Goal: Check status

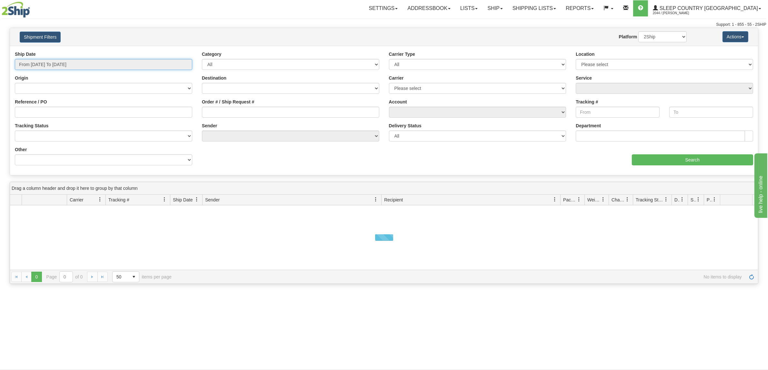
drag, startPoint x: 0, startPoint y: 0, endPoint x: 84, endPoint y: 67, distance: 107.4
click at [84, 67] on input "From [DATE] To [DATE]" at bounding box center [103, 64] width 177 height 11
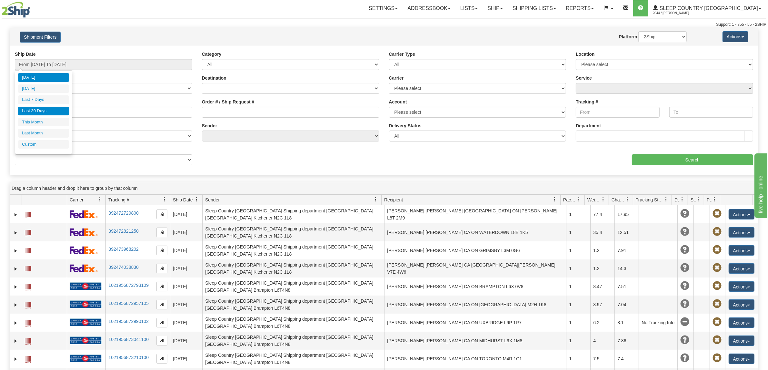
click at [54, 113] on li "Last 30 Days" at bounding box center [44, 111] width 52 height 9
type input "From [DATE] To [DATE]"
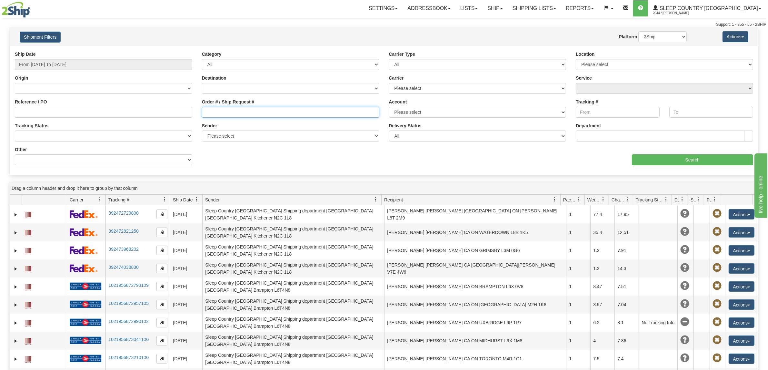
click at [208, 109] on input "Order # / Ship Request #" at bounding box center [290, 112] width 177 height 11
paste input "9000I027909"
type input "9000I027909"
click at [62, 68] on input "From [DATE] To [DATE]" at bounding box center [103, 64] width 177 height 11
click at [52, 111] on li "Last 30 Days" at bounding box center [44, 111] width 52 height 9
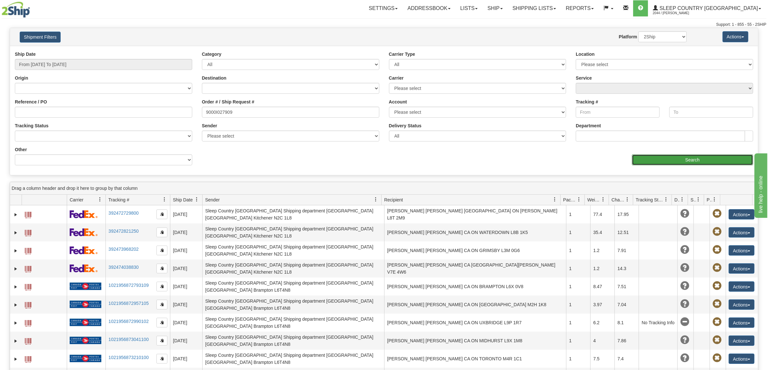
click at [652, 163] on input "Search" at bounding box center [693, 159] width 122 height 11
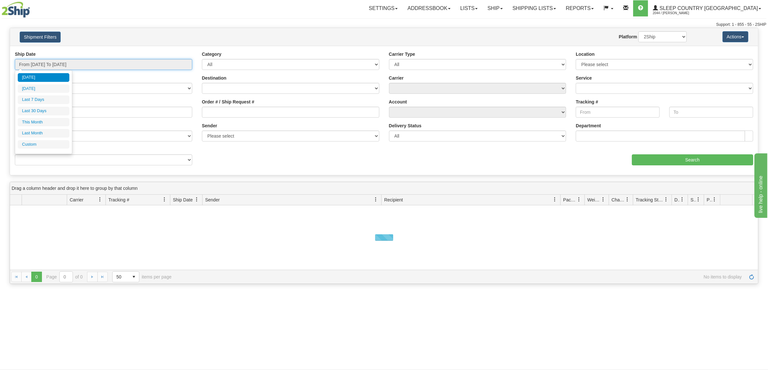
click at [121, 64] on input "From [DATE] To [DATE]" at bounding box center [103, 64] width 177 height 11
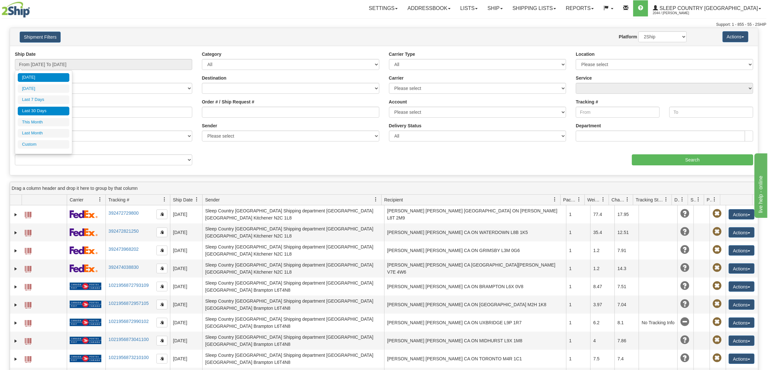
click at [57, 110] on li "Last 30 Days" at bounding box center [44, 111] width 52 height 9
type input "From [DATE] To [DATE]"
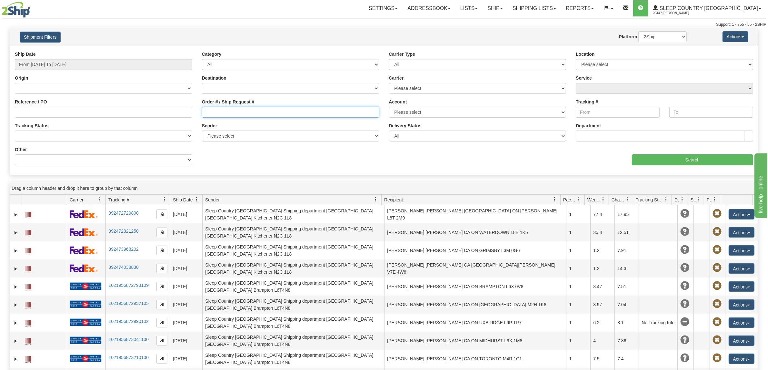
click at [269, 110] on input "Order # / Ship Request #" at bounding box center [290, 112] width 177 height 11
paste input "9000I027909"
type input "9000I027909"
